Goal: Find specific page/section: Find specific page/section

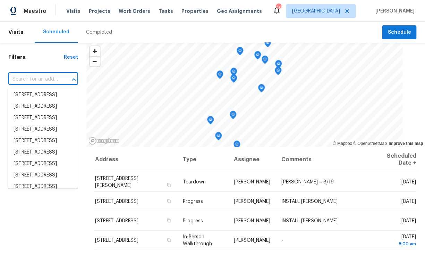
click at [40, 80] on input "text" at bounding box center [33, 79] width 50 height 11
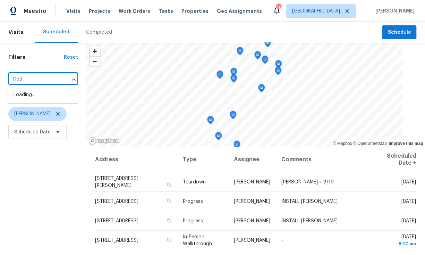
type input "11535"
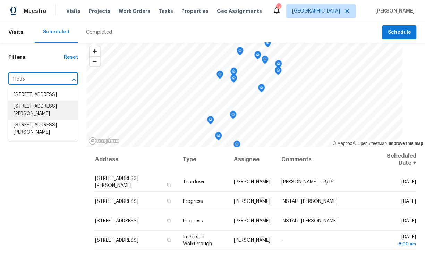
click at [37, 118] on li "[STREET_ADDRESS][PERSON_NAME]" at bounding box center [43, 110] width 70 height 19
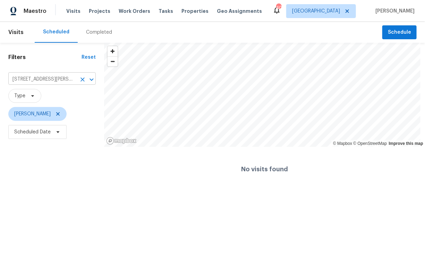
click at [52, 81] on input "[STREET_ADDRESS][PERSON_NAME]" at bounding box center [42, 79] width 68 height 11
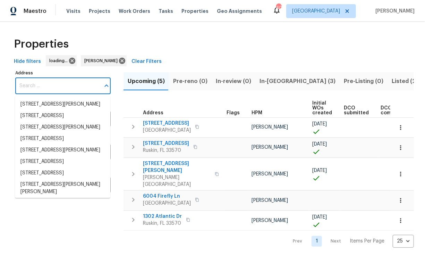
click at [55, 85] on input "Address" at bounding box center [57, 86] width 85 height 16
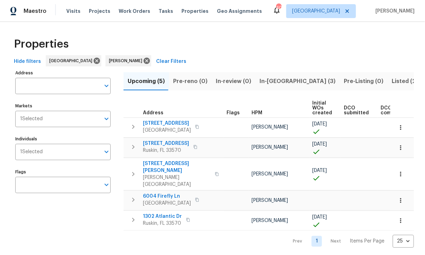
click at [55, 85] on input "Address" at bounding box center [57, 86] width 85 height 16
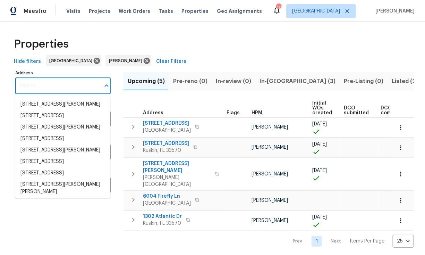
paste input "[STREET_ADDRESS][PERSON_NAME]"
type input "[STREET_ADDRESS][PERSON_NAME]"
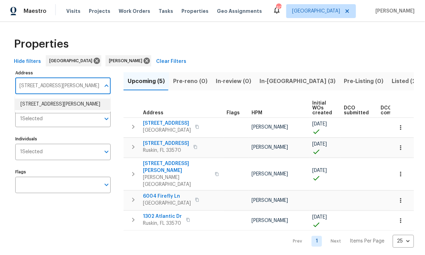
click at [53, 102] on li "11535 52nd Ct E Parrish FL 34219" at bounding box center [62, 104] width 95 height 11
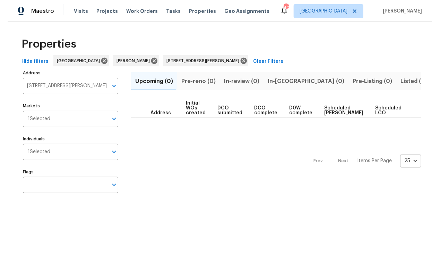
scroll to position [0, 49]
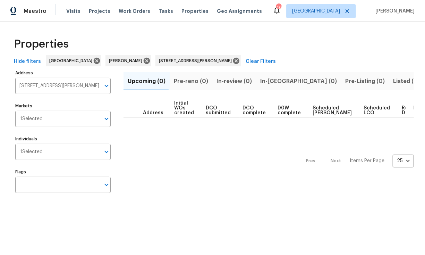
drag, startPoint x: 408, startPoint y: 82, endPoint x: 387, endPoint y: 77, distance: 21.4
click at [387, 77] on div "Upcoming (0) Pre-reno (0) In-review (0) In-reno (0) Pre-Listing (0) Listed (0) …" at bounding box center [268, 81] width 290 height 18
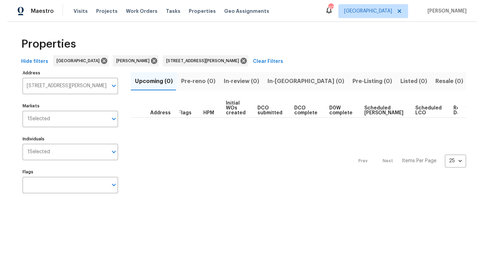
scroll to position [0, 0]
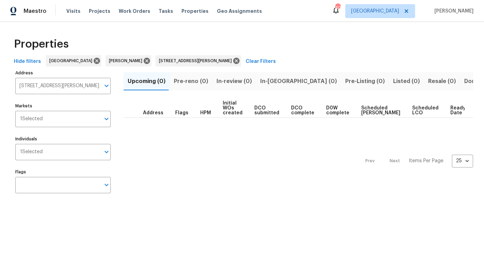
click at [425, 83] on span "Done (1)" at bounding box center [475, 81] width 23 height 10
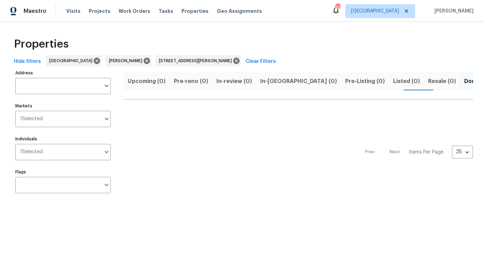
type input "11535 52nd Ct E Parrish FL 34219"
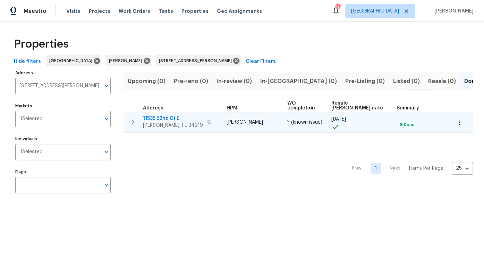
click at [167, 115] on span "11535 52nd Ct E" at bounding box center [173, 118] width 60 height 7
click at [207, 120] on icon "button" at bounding box center [209, 122] width 4 height 4
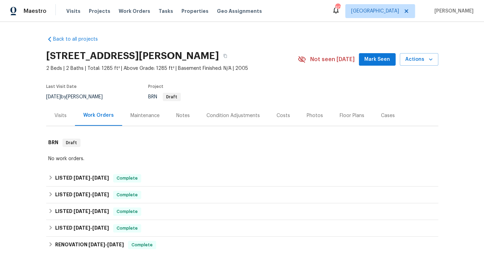
click at [58, 118] on div "Visits" at bounding box center [60, 115] width 12 height 7
